Goal: Task Accomplishment & Management: Use online tool/utility

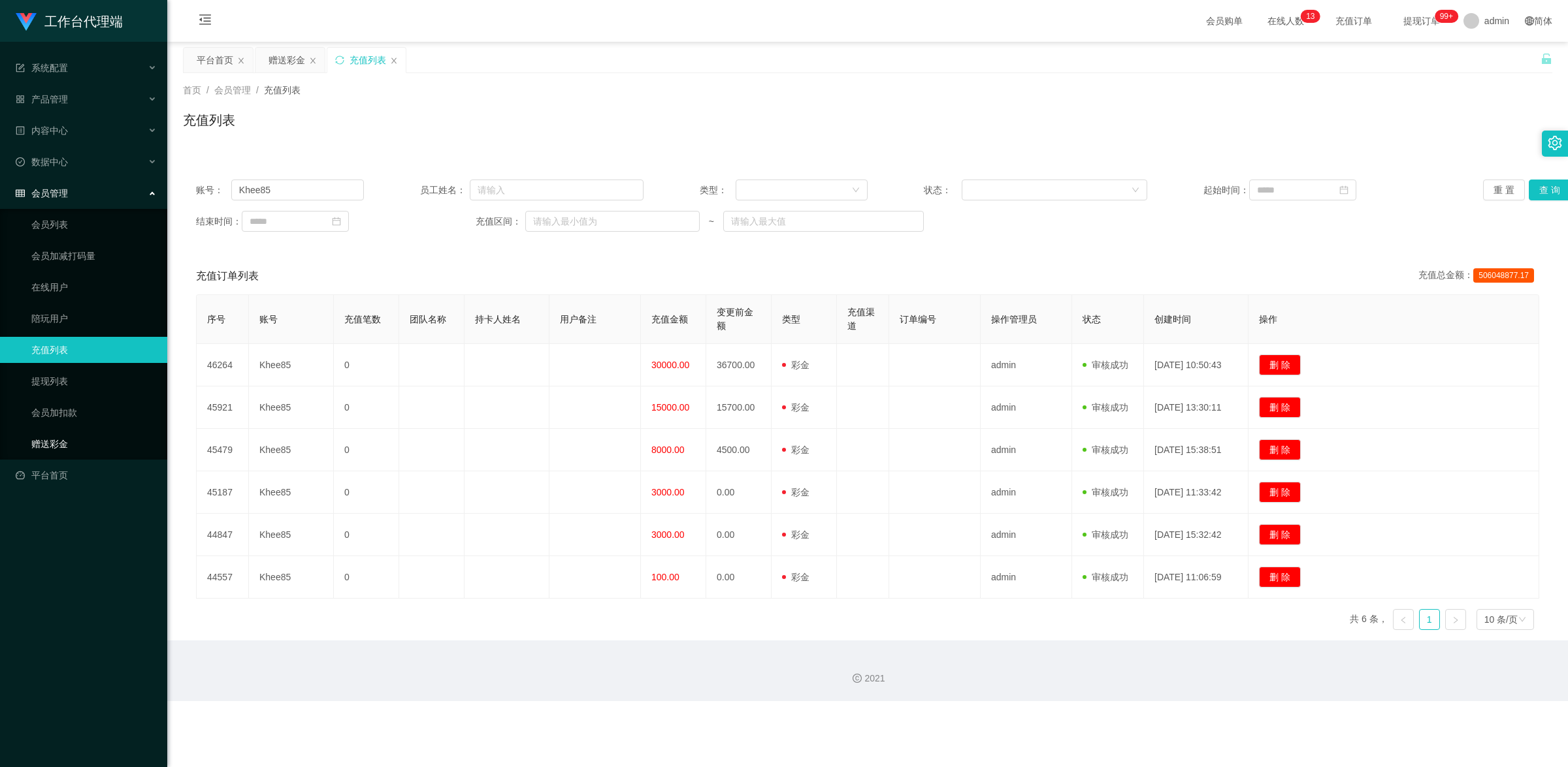
click at [62, 436] on link "赠送彩金" at bounding box center [94, 443] width 126 height 26
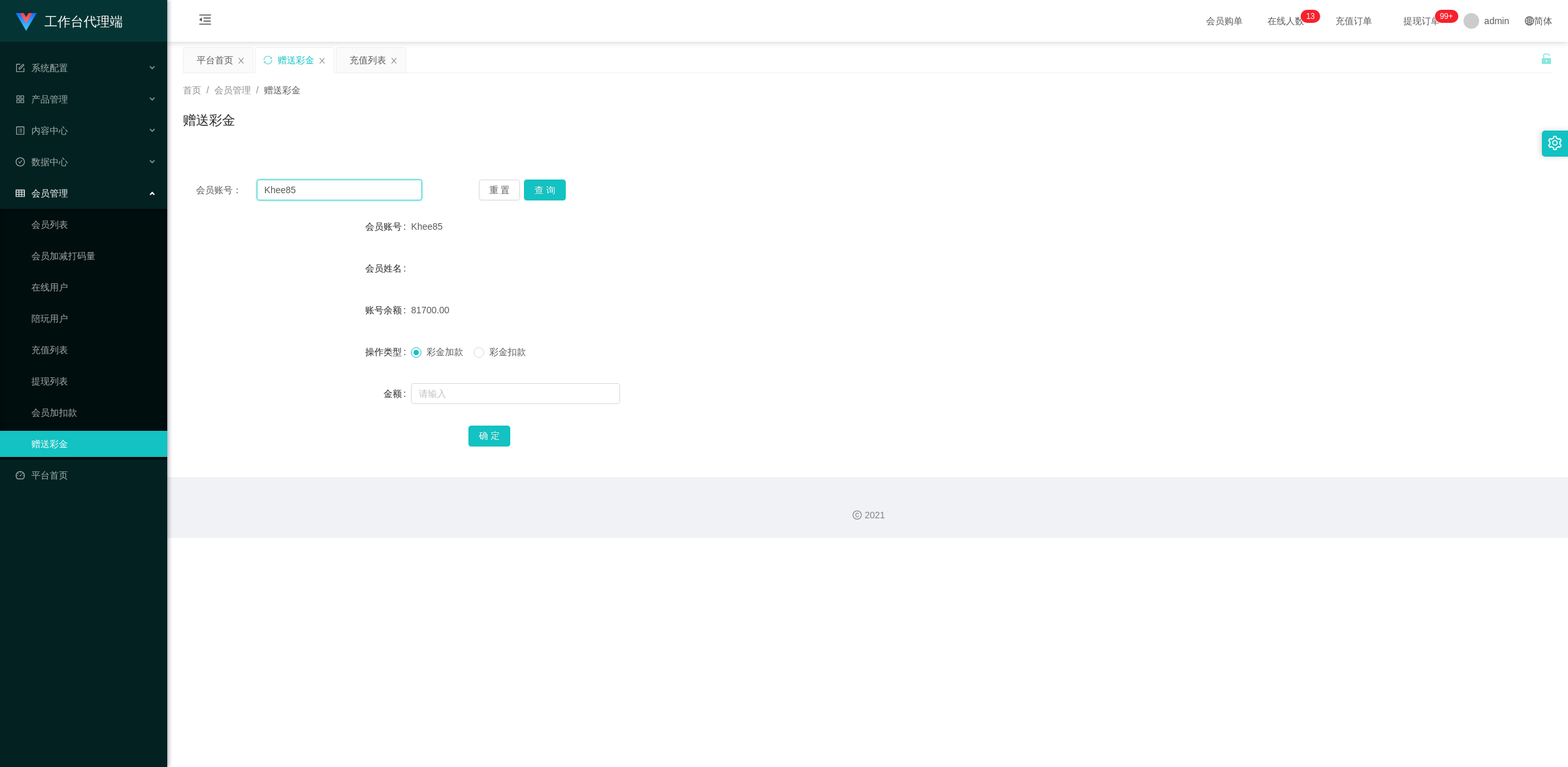
drag, startPoint x: 308, startPoint y: 191, endPoint x: 226, endPoint y: 181, distance: 82.6
click at [226, 181] on div "会员账号： Khee85" at bounding box center [309, 190] width 226 height 21
paste input "88382949"
type input "88382949"
click at [545, 188] on button "查 询" at bounding box center [544, 190] width 42 height 21
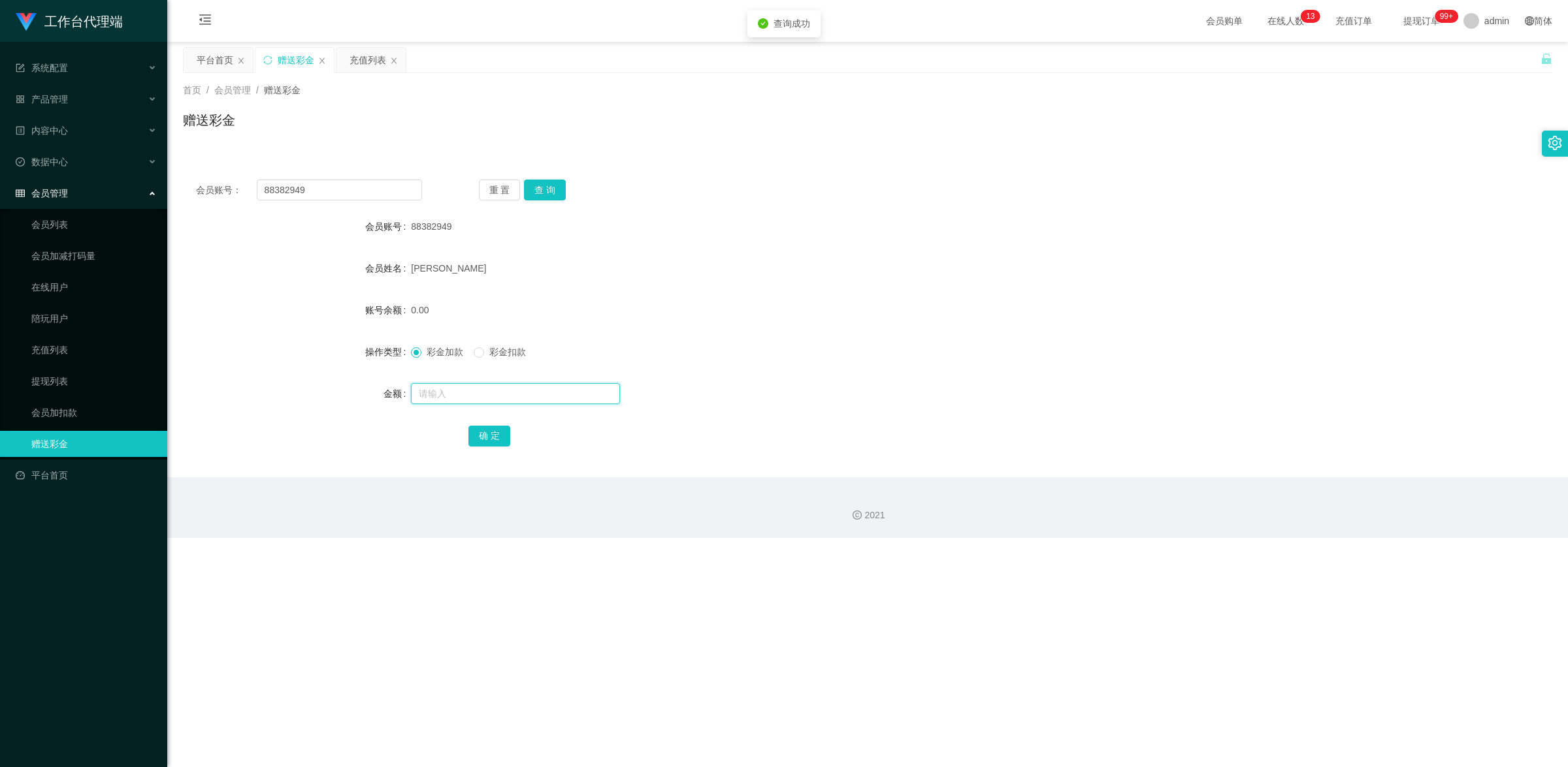
click at [470, 396] on input "text" at bounding box center [515, 393] width 209 height 21
type input "500"
click at [490, 438] on button "确 定" at bounding box center [489, 436] width 42 height 21
